Goal: Task Accomplishment & Management: Use online tool/utility

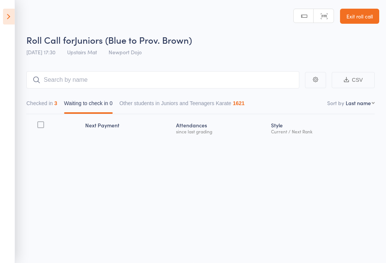
click at [10, 22] on icon at bounding box center [9, 17] width 12 height 16
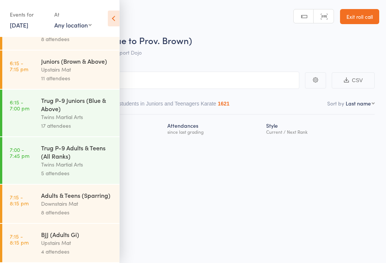
click at [53, 69] on div "Upstairs Mat" at bounding box center [77, 69] width 72 height 9
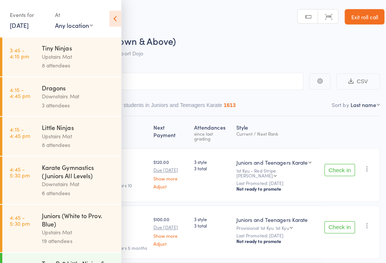
click at [113, 12] on icon at bounding box center [114, 19] width 12 height 16
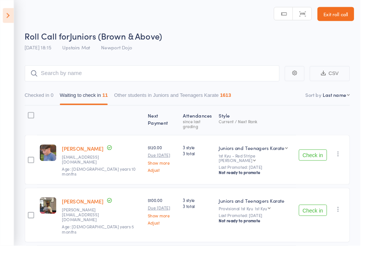
scroll to position [38, 0]
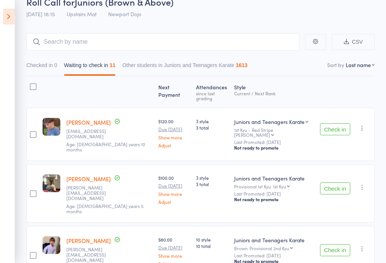
click at [289, 123] on button "Check in" at bounding box center [335, 129] width 30 height 12
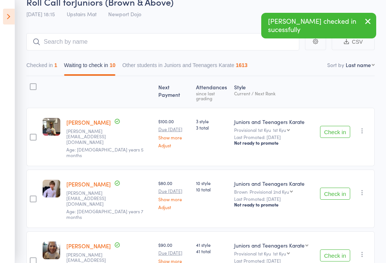
click at [289, 126] on button "Check in" at bounding box center [335, 132] width 30 height 12
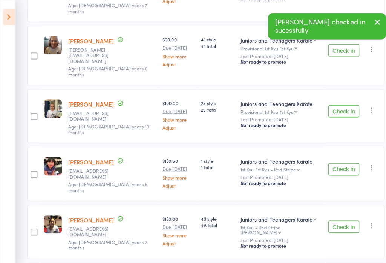
scroll to position [178, 0]
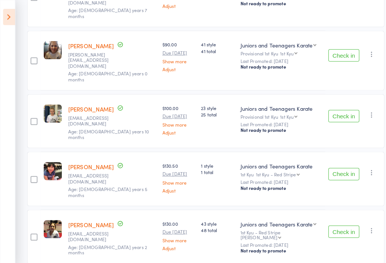
click at [289, 107] on button "Check in" at bounding box center [335, 113] width 30 height 12
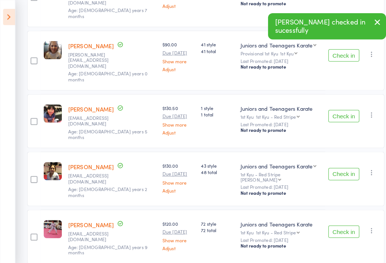
click at [289, 107] on button "Check in" at bounding box center [335, 113] width 30 height 12
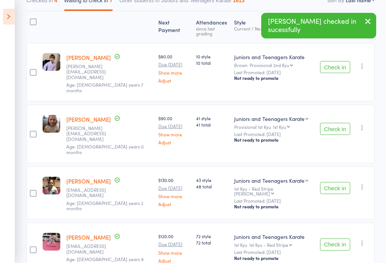
scroll to position [95, 0]
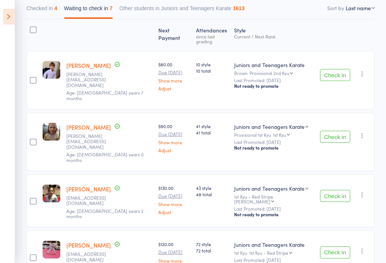
click at [289, 190] on button "Check in" at bounding box center [335, 196] width 30 height 12
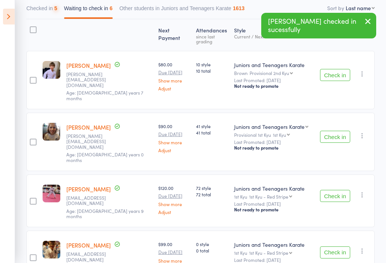
click at [289, 190] on button "Check in" at bounding box center [335, 196] width 30 height 12
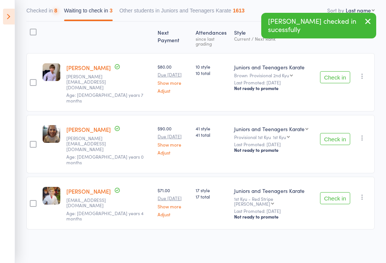
scroll to position [51, 0]
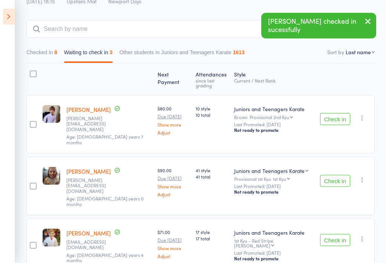
click at [289, 234] on button "Check in" at bounding box center [335, 240] width 30 height 12
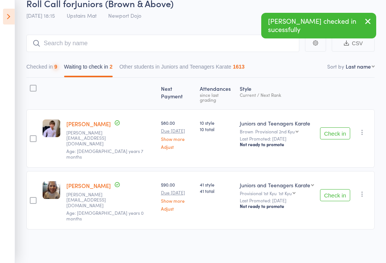
scroll to position [11, 0]
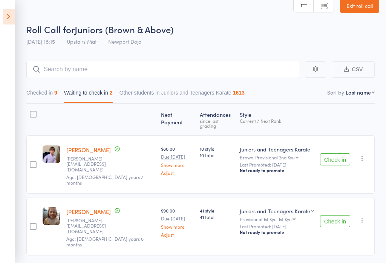
click at [289, 154] on icon "button" at bounding box center [362, 158] width 8 height 8
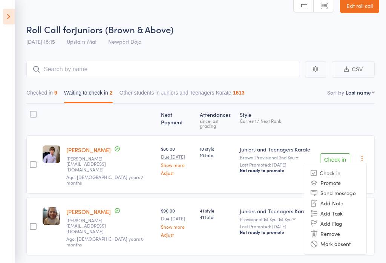
click at [289, 229] on li "Remove" at bounding box center [335, 234] width 62 height 10
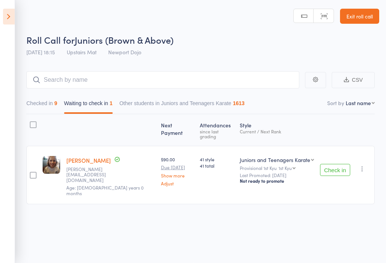
scroll to position [0, 0]
click at [289, 165] on icon "button" at bounding box center [362, 169] width 8 height 8
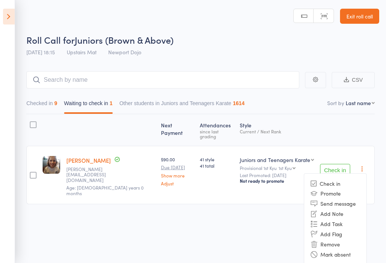
click at [289, 239] on li "Remove" at bounding box center [335, 244] width 62 height 10
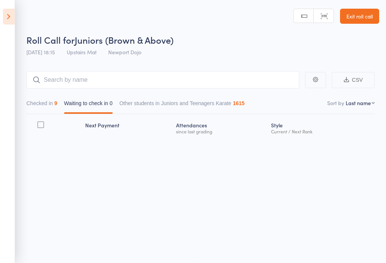
click at [6, 17] on icon at bounding box center [9, 17] width 12 height 16
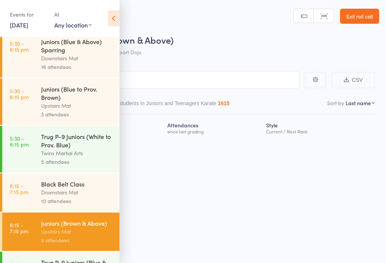
scroll to position [309, 0]
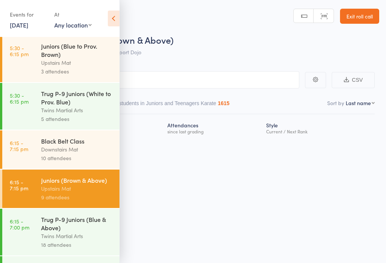
click at [28, 21] on link "[DATE]" at bounding box center [19, 25] width 18 height 8
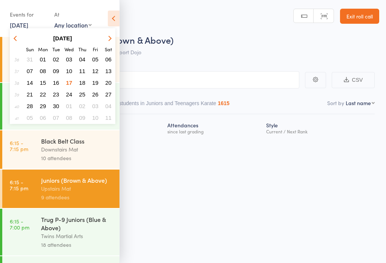
click at [108, 18] on icon at bounding box center [114, 19] width 12 height 16
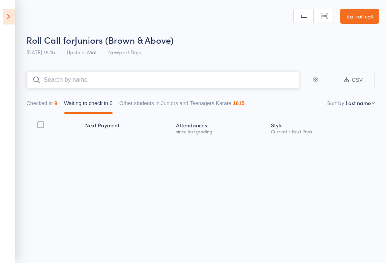
click at [75, 73] on input "search" at bounding box center [162, 79] width 273 height 17
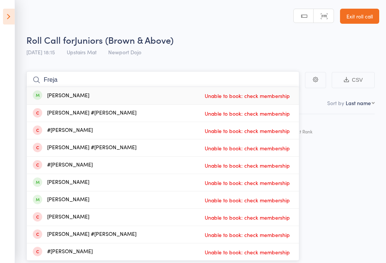
scroll to position [37, 0]
type input "F"
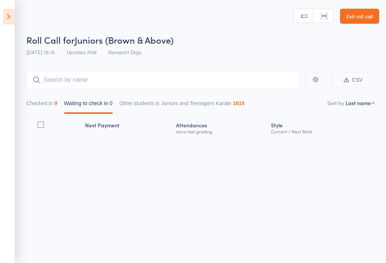
scroll to position [0, 0]
click at [6, 13] on icon at bounding box center [9, 17] width 12 height 16
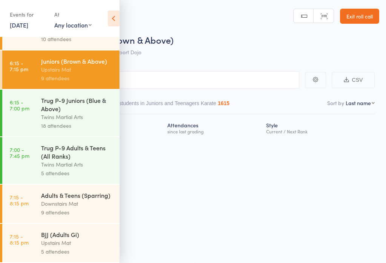
click at [63, 202] on div "Downstairs Mat" at bounding box center [77, 203] width 72 height 9
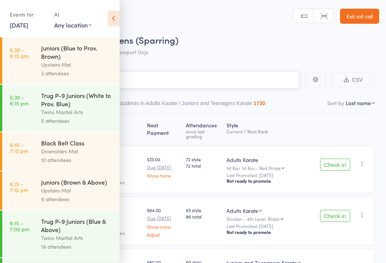
scroll to position [304, 0]
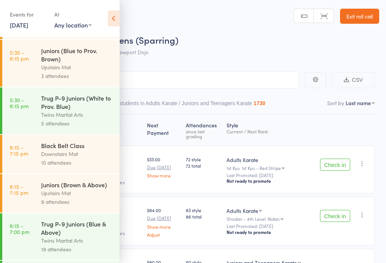
click at [38, 170] on link "6:15 - 7:15 pm Black Belt Class Downstairs Mat 10 attendees" at bounding box center [60, 154] width 117 height 38
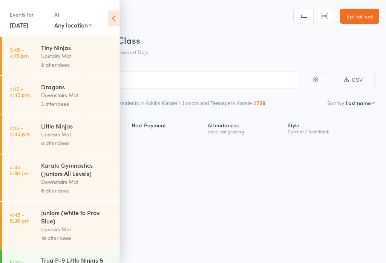
click at [110, 14] on icon at bounding box center [114, 19] width 12 height 16
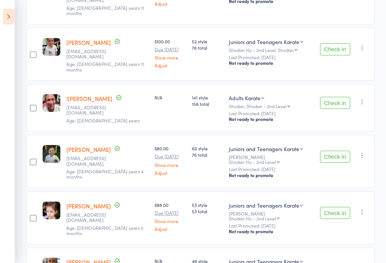
scroll to position [239, 0]
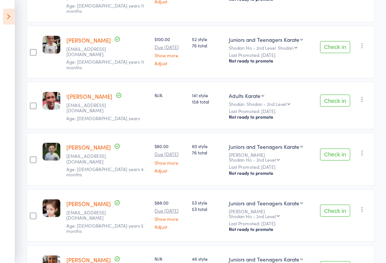
click at [289, 205] on button "button" at bounding box center [361, 209] width 9 height 9
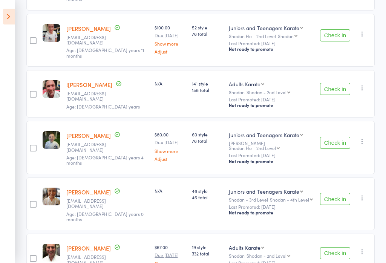
click at [6, 17] on icon at bounding box center [9, 17] width 12 height 16
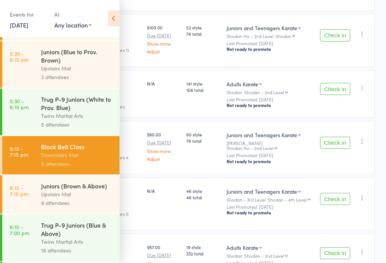
scroll to position [335, 0]
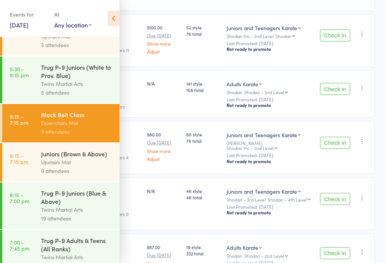
click at [49, 158] on div "Juniors (Brown & Above)" at bounding box center [77, 153] width 72 height 8
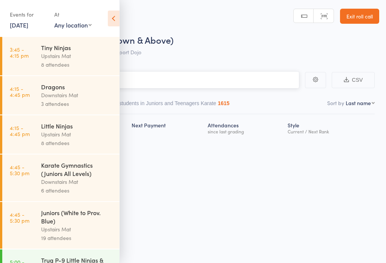
scroll to position [0, 0]
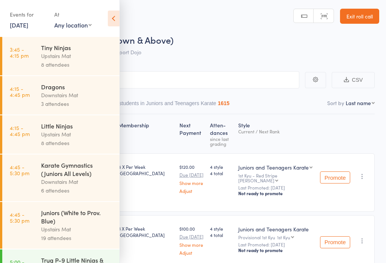
click at [113, 17] on icon at bounding box center [114, 19] width 12 height 16
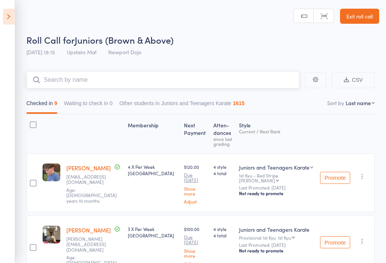
click at [69, 73] on input "search" at bounding box center [162, 79] width 273 height 17
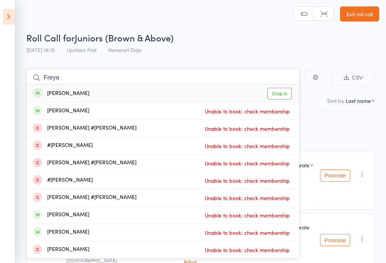
scroll to position [3, 0]
type input "Freya"
click at [283, 91] on link "Drop in" at bounding box center [279, 93] width 24 height 12
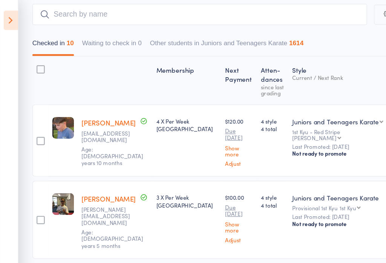
scroll to position [49, 0]
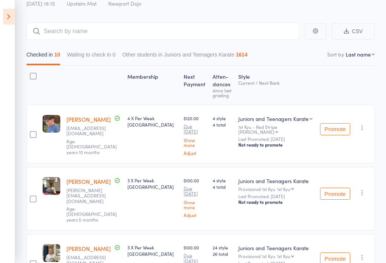
click at [6, 23] on icon at bounding box center [9, 17] width 12 height 16
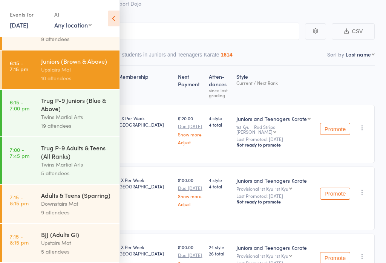
scroll to position [433, 0]
click at [48, 238] on div "BJJ (Adults Gi)" at bounding box center [77, 234] width 72 height 8
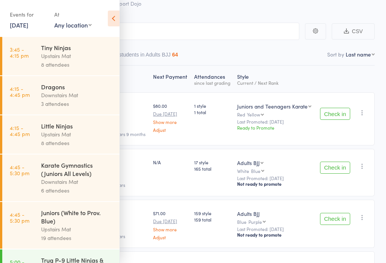
click at [117, 19] on icon at bounding box center [114, 19] width 12 height 16
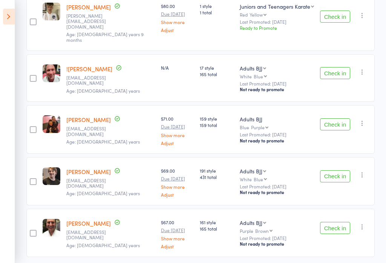
scroll to position [153, 0]
